Goal: Transaction & Acquisition: Purchase product/service

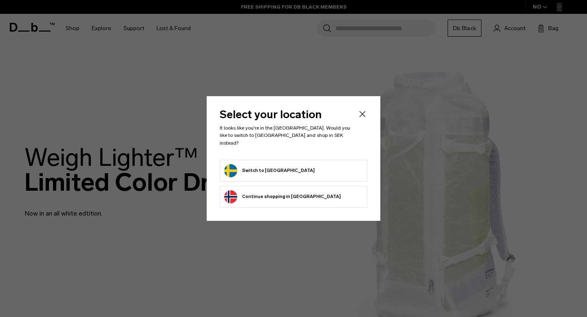
click at [277, 170] on button "Switch to Sweden" at bounding box center [269, 170] width 91 height 13
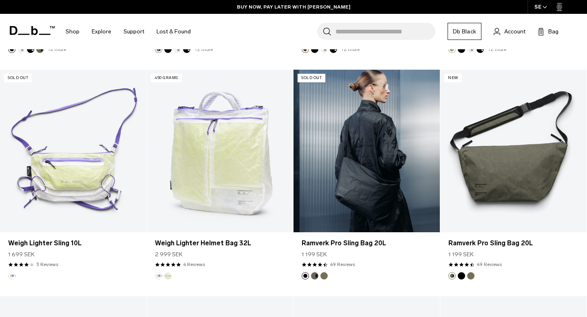
scroll to position [360, 0]
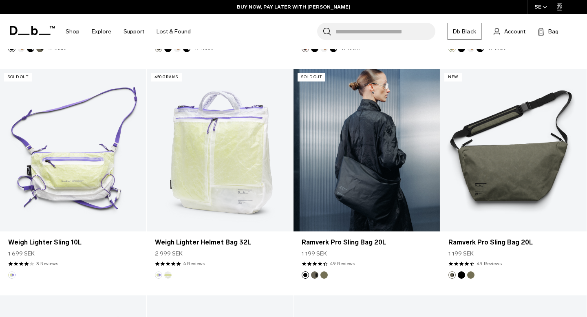
click at [314, 274] on button "Forest Green" at bounding box center [314, 275] width 7 height 7
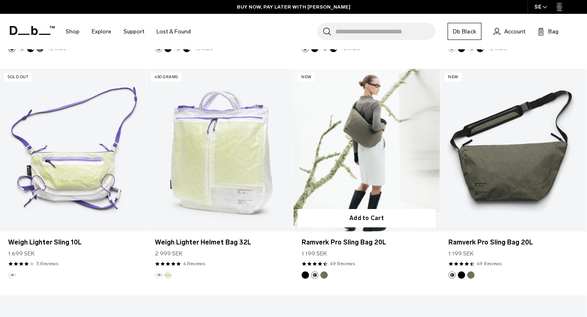
click at [307, 276] on button "Black Out" at bounding box center [305, 275] width 7 height 7
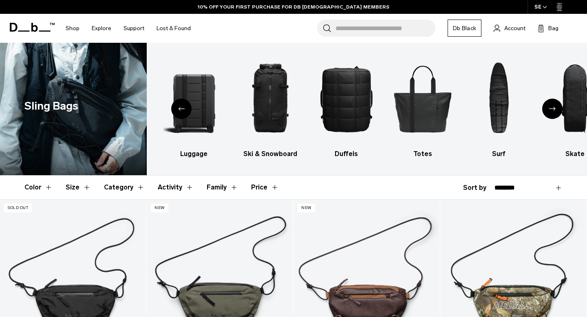
scroll to position [0, 0]
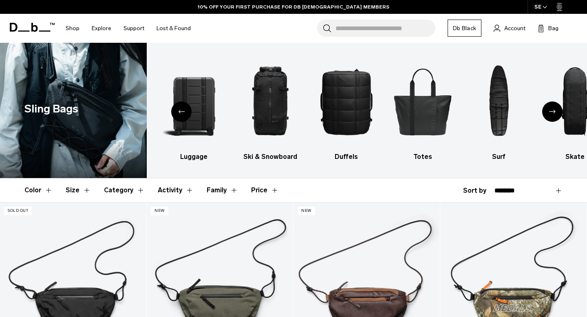
click at [554, 112] on icon "Next slide" at bounding box center [552, 112] width 7 height 4
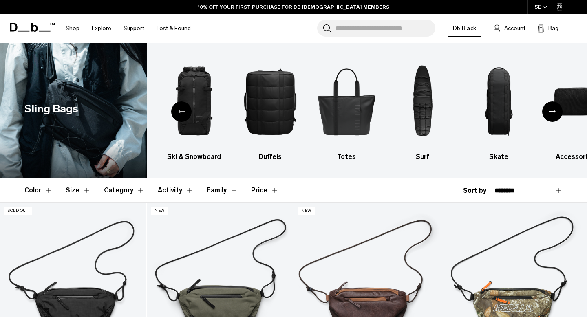
click at [554, 113] on icon "Next slide" at bounding box center [552, 112] width 7 height 4
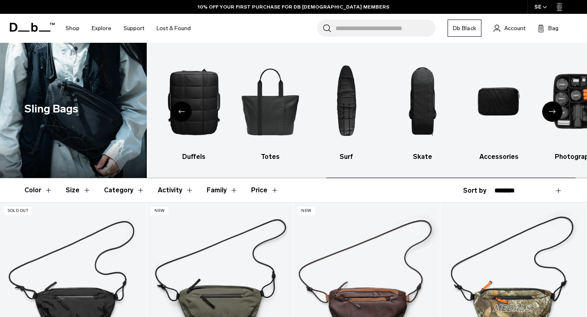
click at [554, 113] on icon "Next slide" at bounding box center [552, 112] width 7 height 4
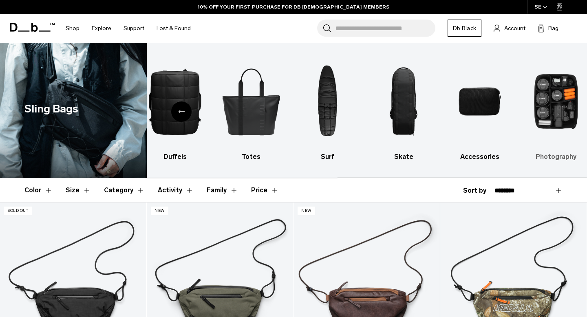
click at [554, 112] on img "10 / 10" at bounding box center [556, 101] width 62 height 93
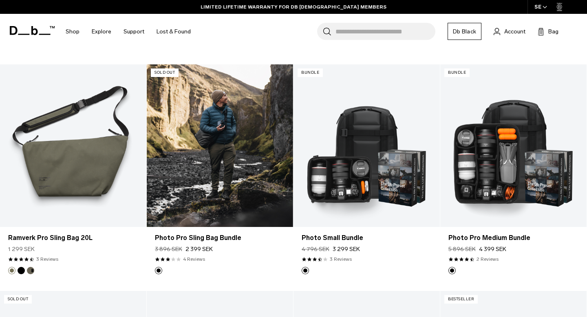
scroll to position [592, 0]
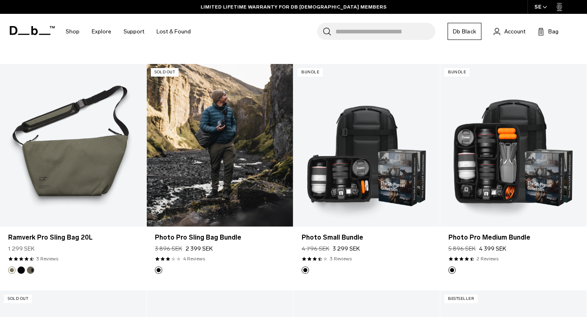
click at [236, 180] on link "Photo Pro Sling Bag Bundle" at bounding box center [220, 145] width 146 height 163
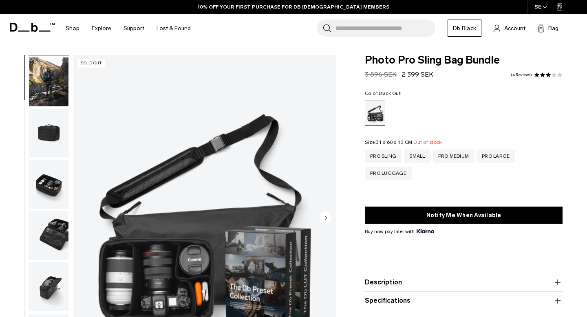
scroll to position [70, 0]
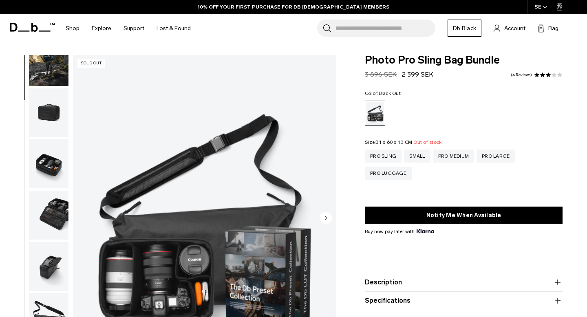
click at [50, 277] on img "button" at bounding box center [49, 266] width 40 height 49
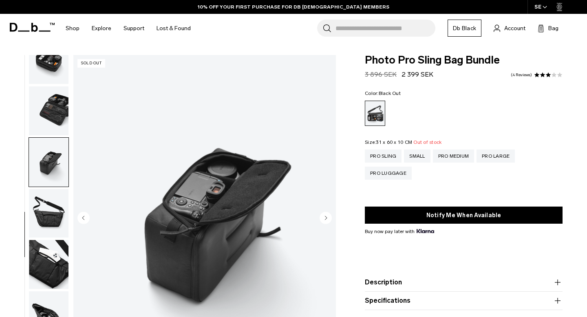
scroll to position [183, 0]
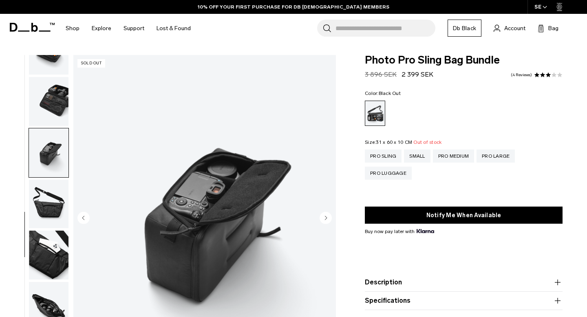
click at [51, 267] on img "button" at bounding box center [49, 255] width 40 height 49
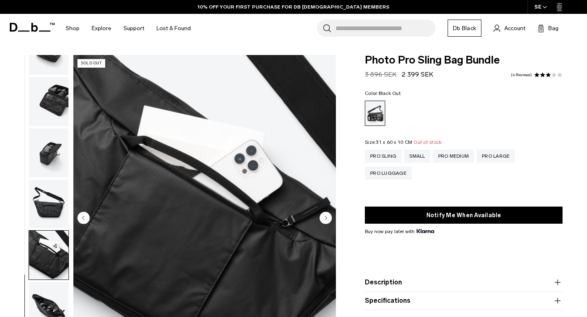
scroll to position [71, 0]
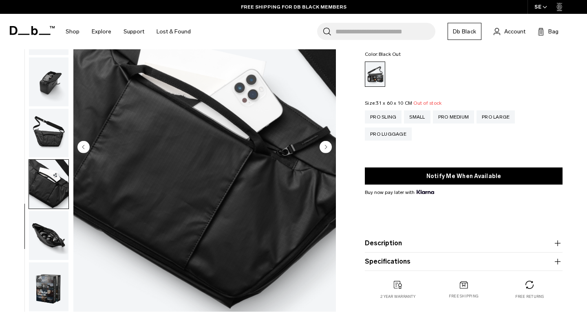
click at [57, 251] on img "button" at bounding box center [49, 235] width 40 height 49
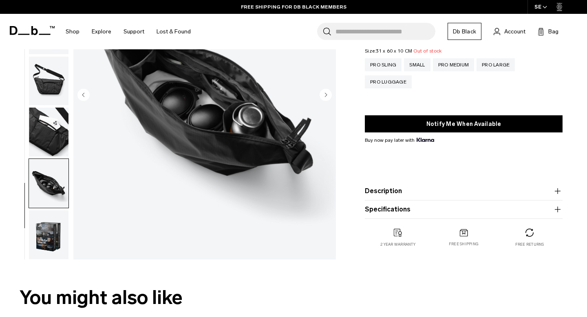
scroll to position [124, 0]
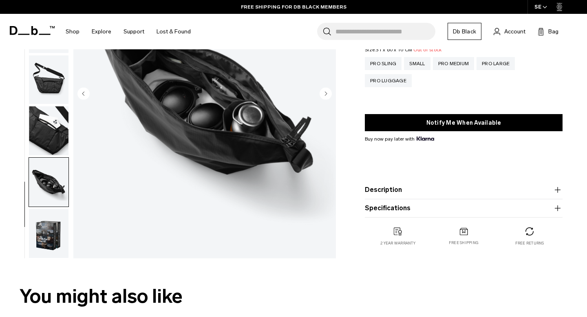
click at [54, 241] on img "button" at bounding box center [49, 233] width 40 height 49
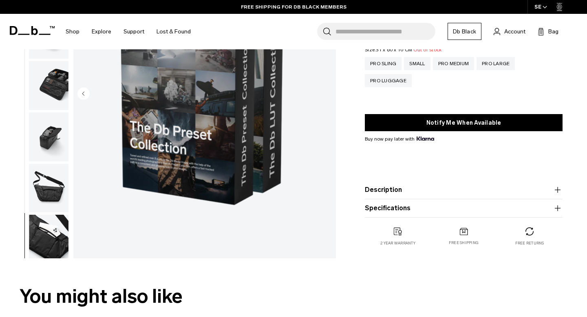
scroll to position [0, 0]
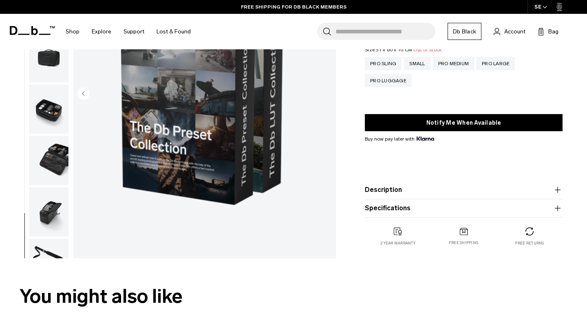
click at [52, 146] on img "button" at bounding box center [49, 160] width 40 height 49
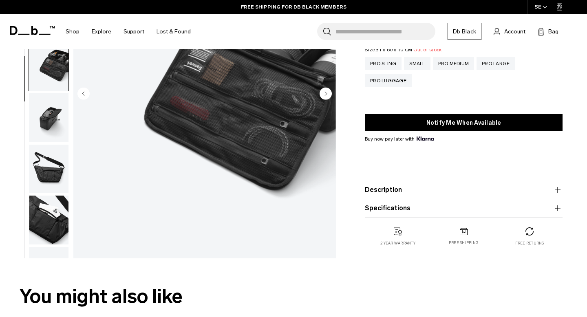
scroll to position [42, 0]
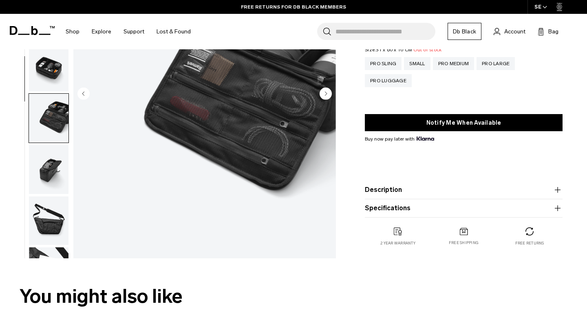
click at [56, 79] on img "button" at bounding box center [49, 66] width 40 height 49
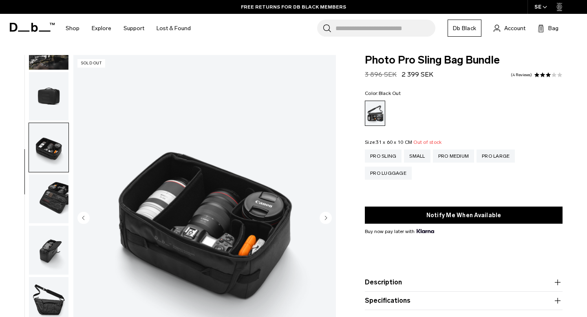
scroll to position [0, 0]
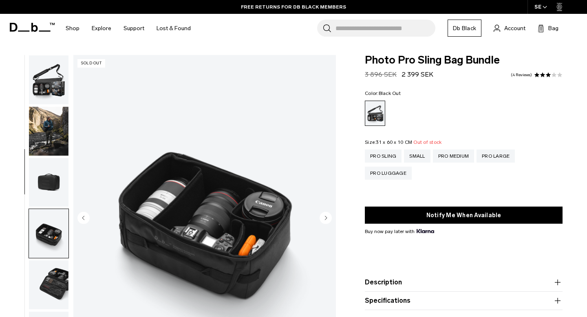
click at [47, 119] on img "button" at bounding box center [49, 131] width 40 height 49
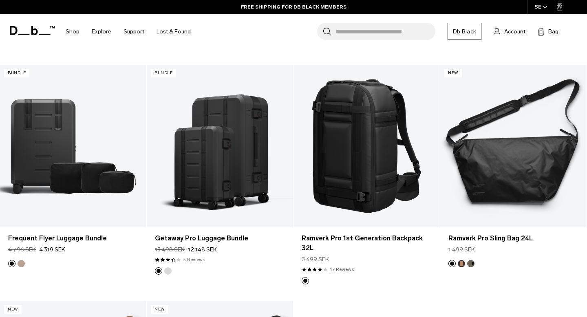
scroll to position [1297, 0]
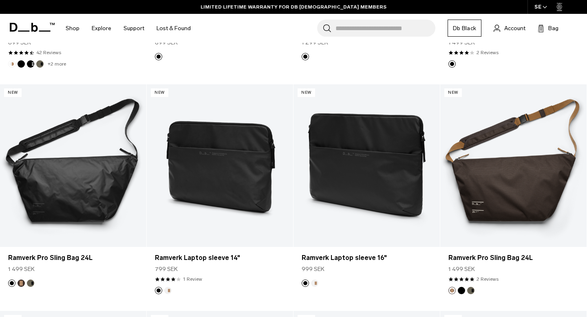
scroll to position [1252, 0]
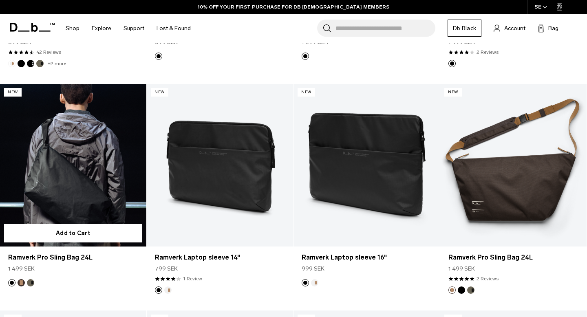
click at [85, 168] on link "Ramverk Pro Sling Bag 24L" at bounding box center [73, 165] width 146 height 163
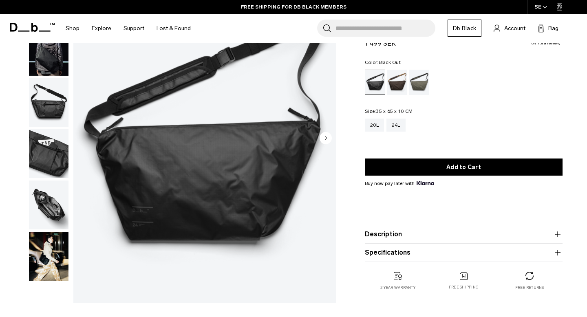
scroll to position [77, 0]
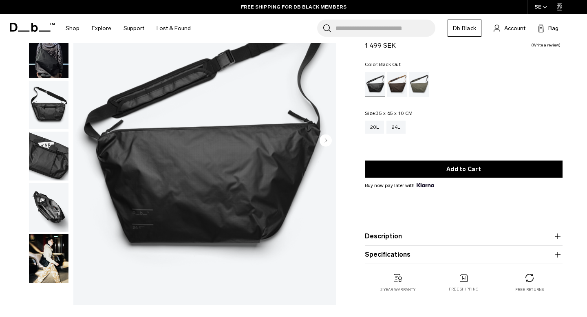
click at [323, 142] on circle "Next slide" at bounding box center [326, 141] width 12 height 12
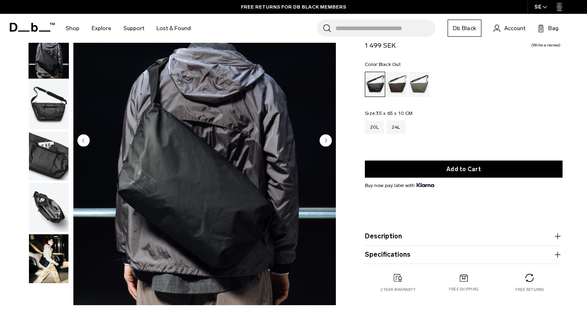
click at [323, 142] on circle "Next slide" at bounding box center [326, 141] width 12 height 12
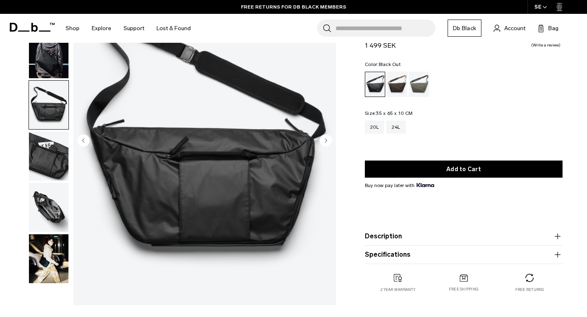
click at [323, 142] on circle "Next slide" at bounding box center [326, 141] width 12 height 12
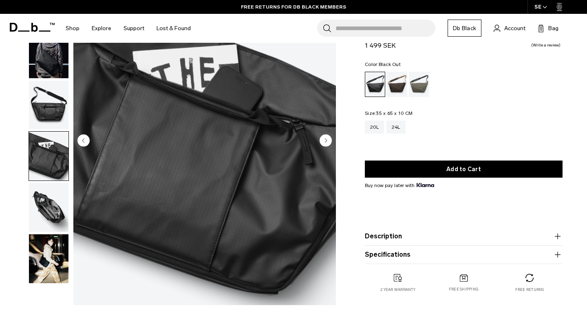
click at [323, 142] on circle "Next slide" at bounding box center [326, 141] width 12 height 12
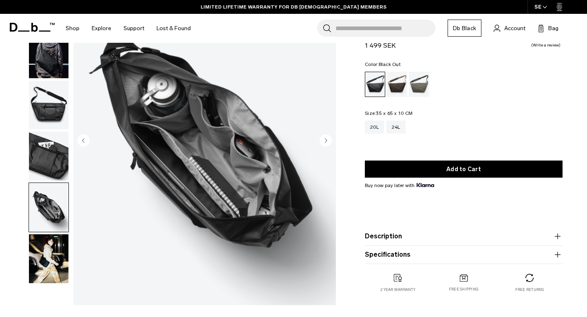
click at [323, 142] on circle "Next slide" at bounding box center [326, 141] width 12 height 12
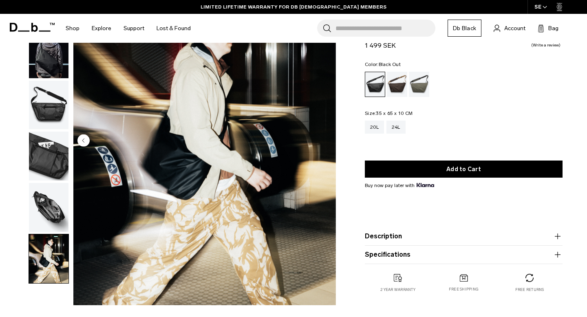
click at [323, 142] on img "6 / 6" at bounding box center [204, 142] width 263 height 328
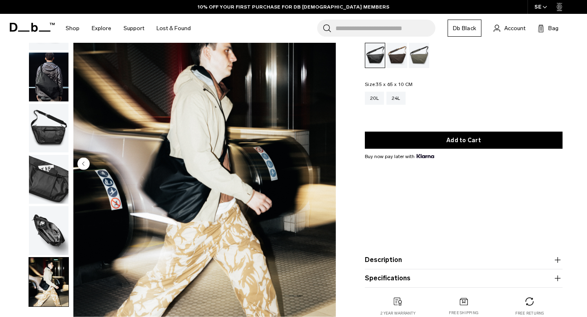
click at [57, 78] on img "button" at bounding box center [49, 77] width 40 height 49
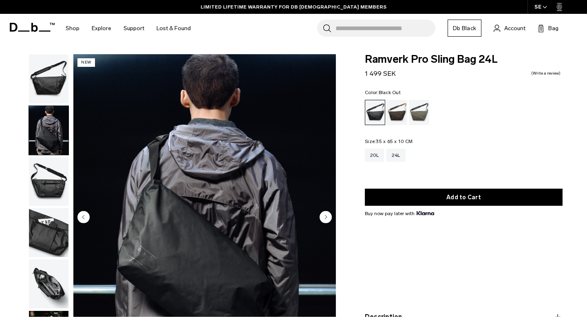
scroll to position [0, 0]
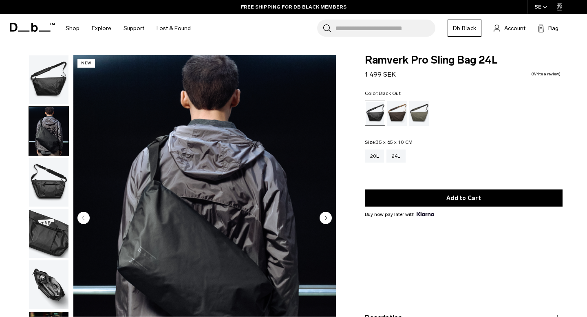
click at [324, 219] on circle "Next slide" at bounding box center [326, 218] width 12 height 12
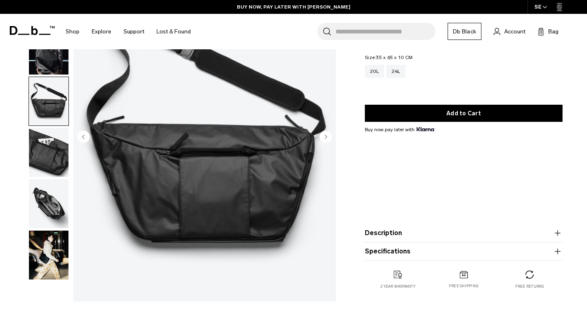
scroll to position [103, 0]
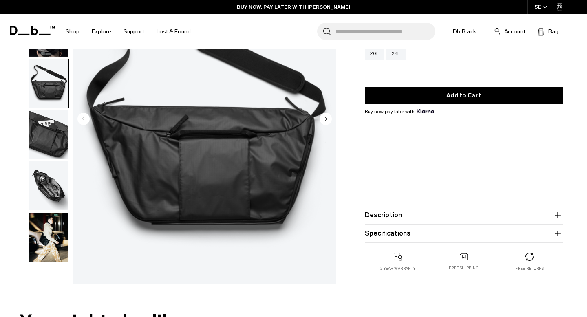
click at [51, 180] on img "button" at bounding box center [49, 185] width 40 height 49
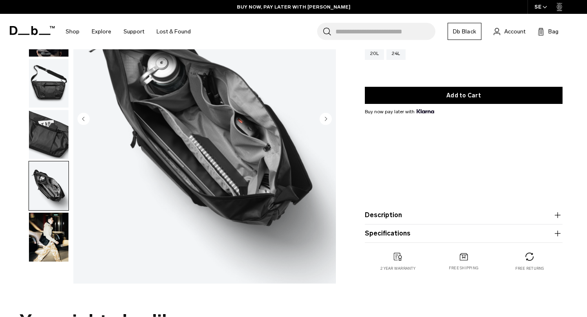
click at [62, 247] on img "button" at bounding box center [49, 237] width 40 height 49
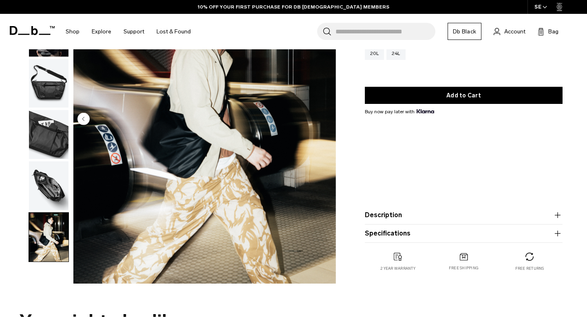
scroll to position [0, 0]
